Goal: Navigation & Orientation: Find specific page/section

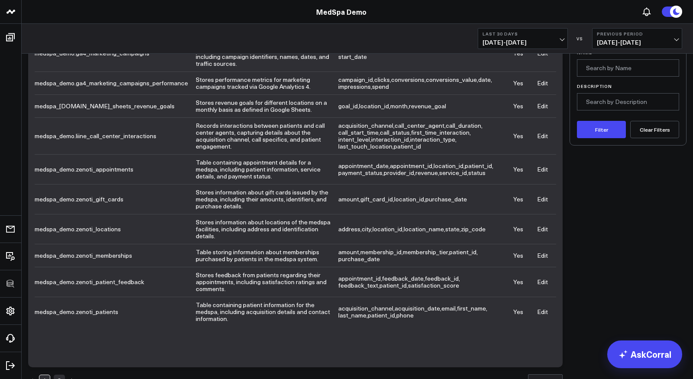
scroll to position [79, 0]
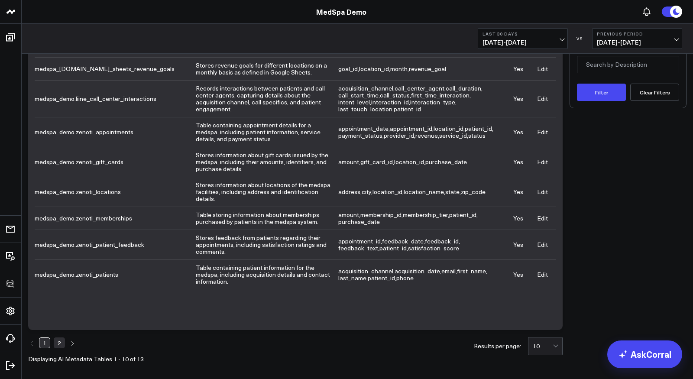
click at [542, 189] on link "Edit" at bounding box center [542, 192] width 11 height 8
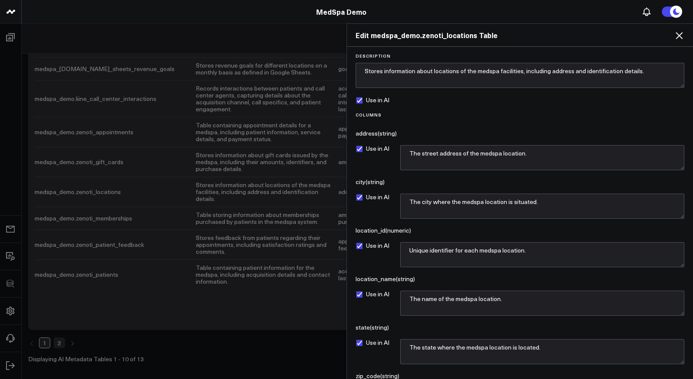
scroll to position [62, 0]
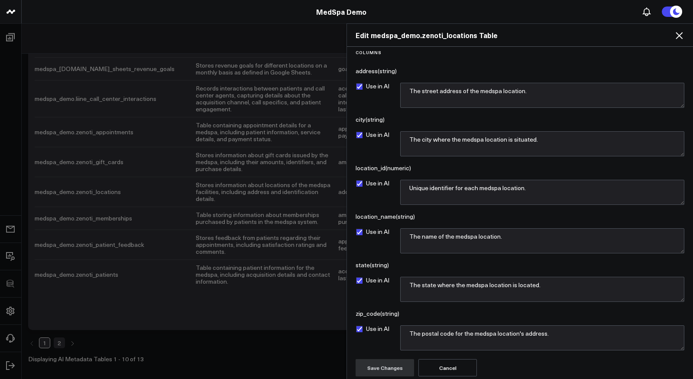
click at [456, 362] on button "Cancel" at bounding box center [448, 367] width 59 height 17
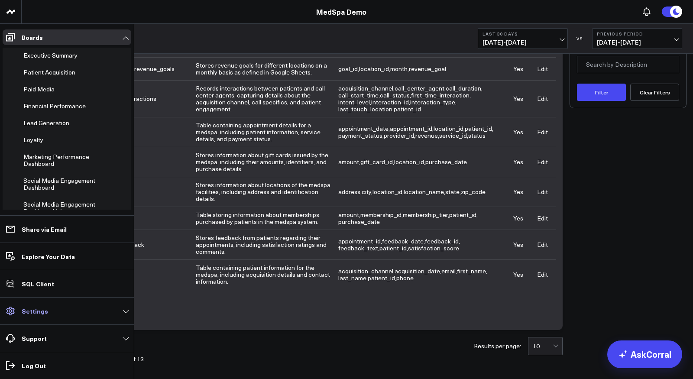
click at [45, 311] on p "Settings" at bounding box center [35, 311] width 26 height 7
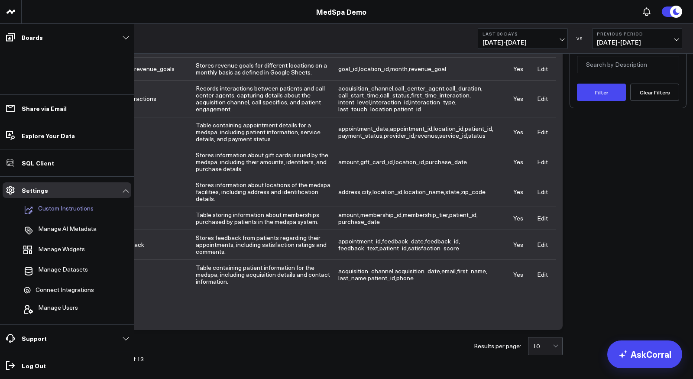
click at [60, 211] on p "Custom Instructions" at bounding box center [65, 210] width 55 height 10
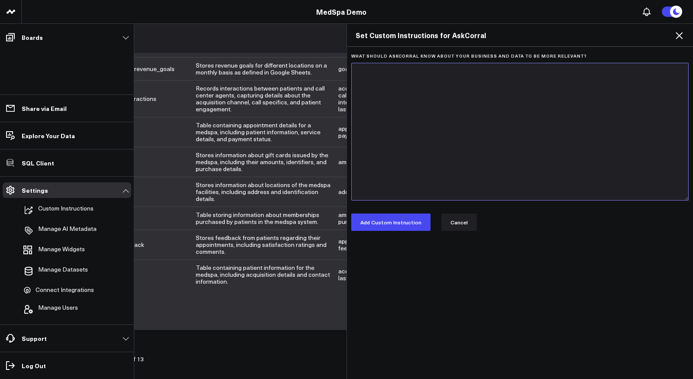
click at [402, 142] on textarea "What should AskCorral know about your business and data to be more relevant?" at bounding box center [520, 132] width 338 height 138
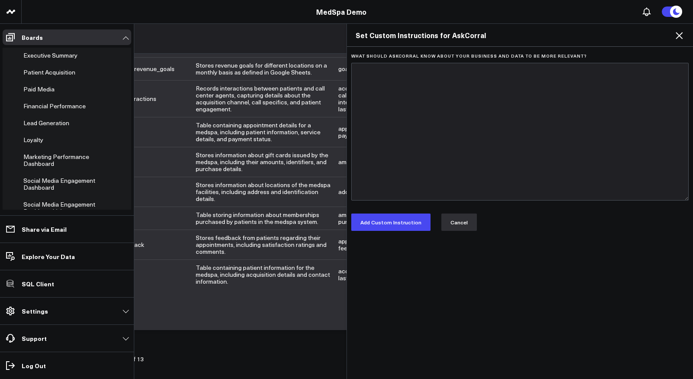
click at [453, 218] on button "Cancel" at bounding box center [460, 222] width 36 height 17
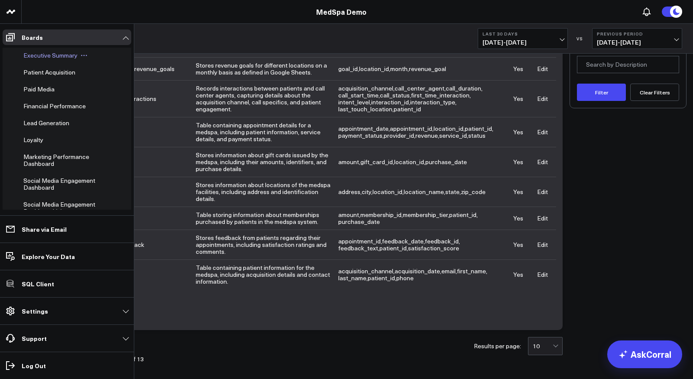
click at [54, 57] on span "Executive Summary" at bounding box center [50, 55] width 54 height 8
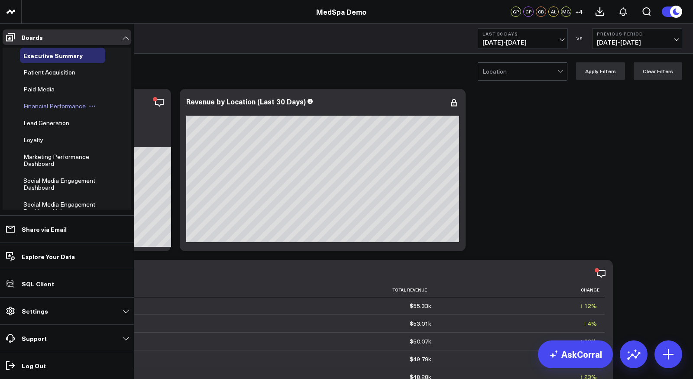
click at [52, 106] on span "Financial Performance" at bounding box center [54, 106] width 62 height 8
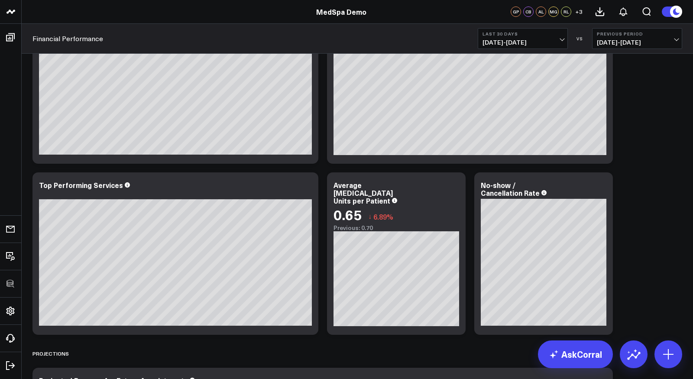
scroll to position [334, 0]
